Goal: Information Seeking & Learning: Learn about a topic

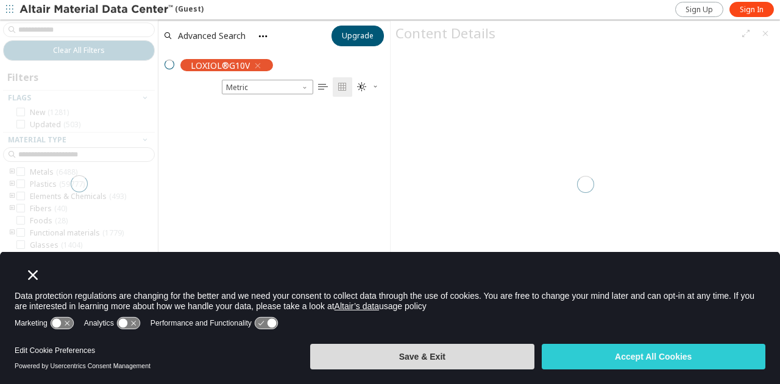
scroll to position [242, 222]
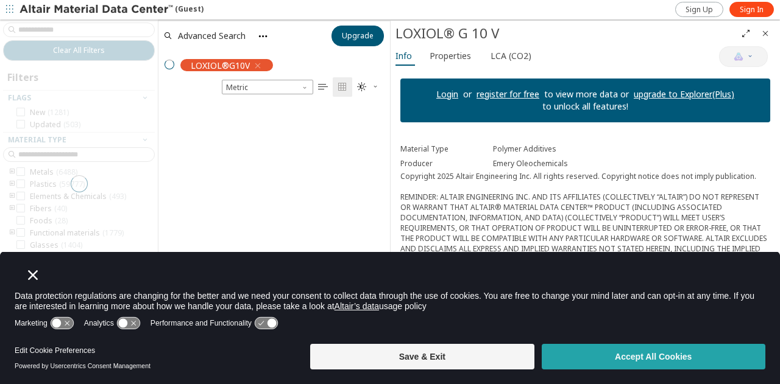
click at [636, 358] on button "Accept All Cookies" at bounding box center [653, 357] width 224 height 26
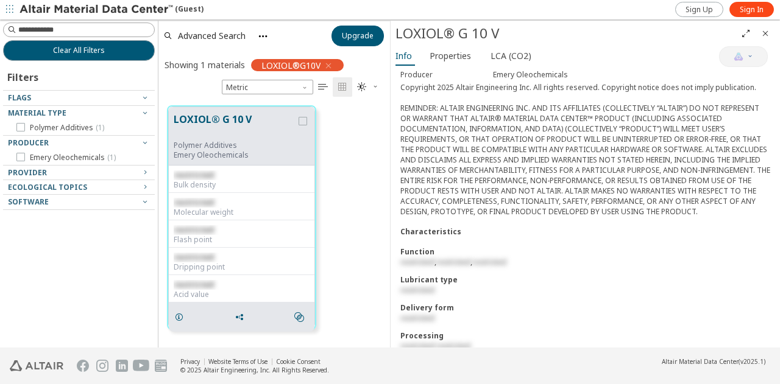
scroll to position [138, 0]
